Goal: Task Accomplishment & Management: Complete application form

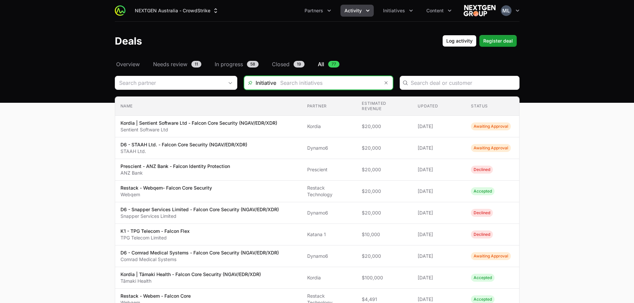
click at [279, 86] on input "Deals Filters" at bounding box center [327, 82] width 103 height 13
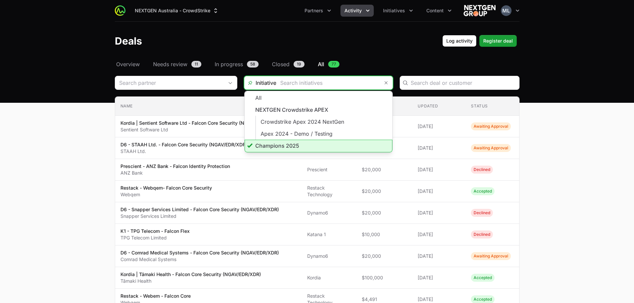
click at [281, 145] on li "Champions 2025" at bounding box center [318, 146] width 148 height 13
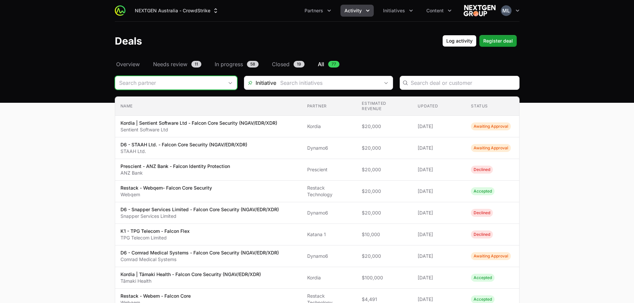
click at [189, 83] on input "Deals Filters" at bounding box center [169, 82] width 108 height 13
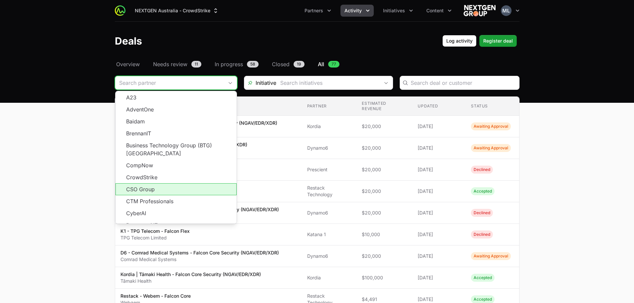
scroll to position [67, 0]
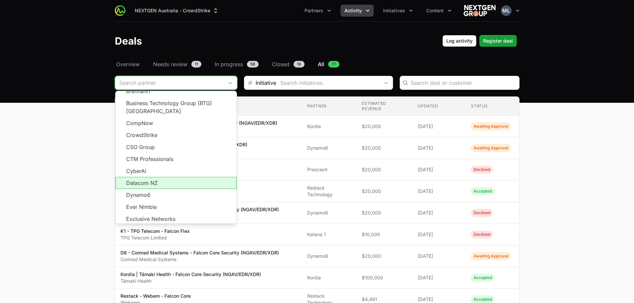
click at [149, 177] on li "Datacom NZ" at bounding box center [175, 183] width 121 height 12
type input "Datacom NZ"
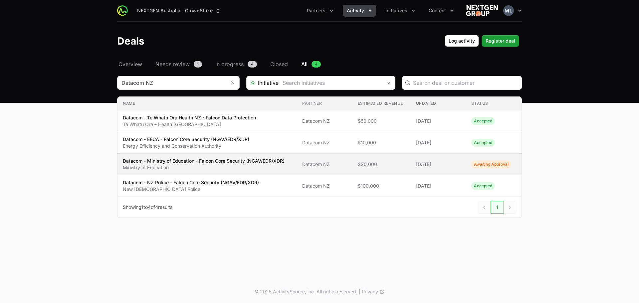
click at [161, 160] on p "Datacom - Ministry of Education - Falcon Core Security (NGAV/EDR/XDR)" at bounding box center [204, 161] width 162 height 7
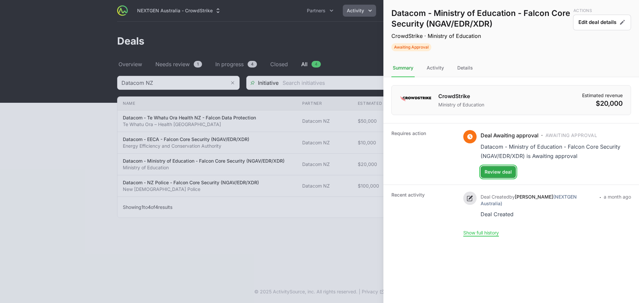
click at [492, 177] on button "Review deal" at bounding box center [497, 172] width 35 height 12
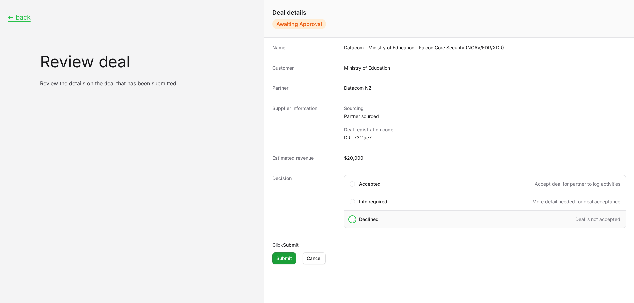
click at [382, 216] on div "Declined Deal is not accepted" at bounding box center [489, 219] width 261 height 7
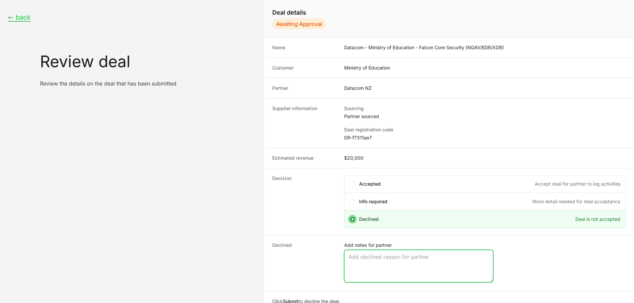
click at [414, 263] on textarea "Add notes for partner" at bounding box center [418, 266] width 148 height 32
click at [382, 260] on textarea "Add notes for partner" at bounding box center [418, 266] width 148 height 32
paste textarea "Not A Qualified Opportunity"
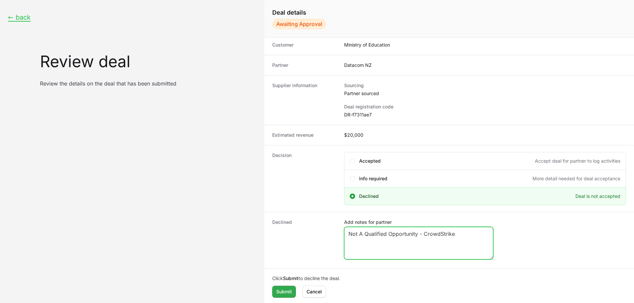
type textarea "Not A Qualified Opportunity - CrowdStrike"
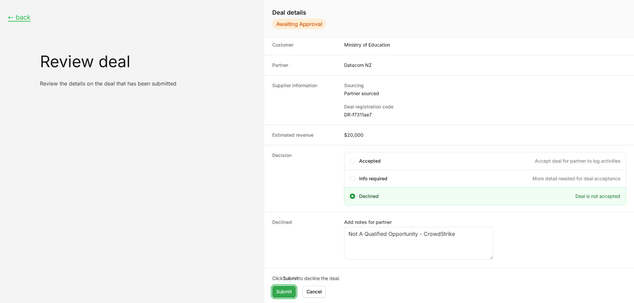
click at [278, 295] on span "Submit" at bounding box center [284, 292] width 16 height 8
